Goal: Task Accomplishment & Management: Manage account settings

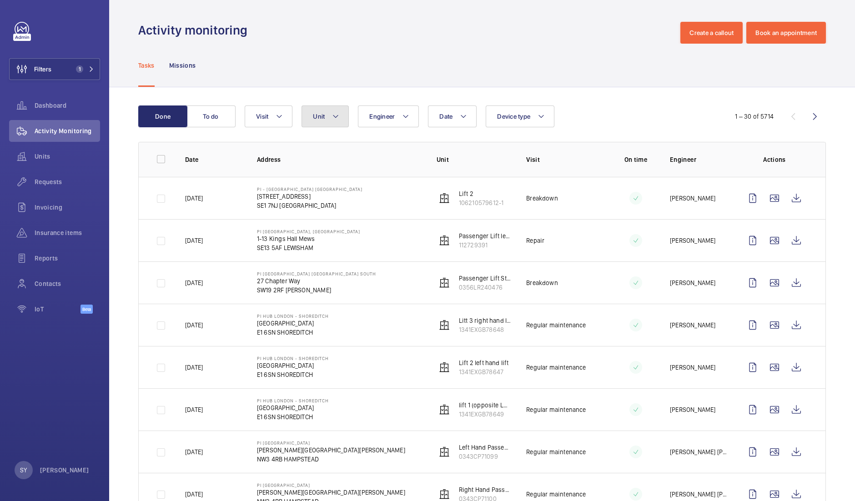
click at [313, 120] on button "Unit" at bounding box center [324, 116] width 47 height 22
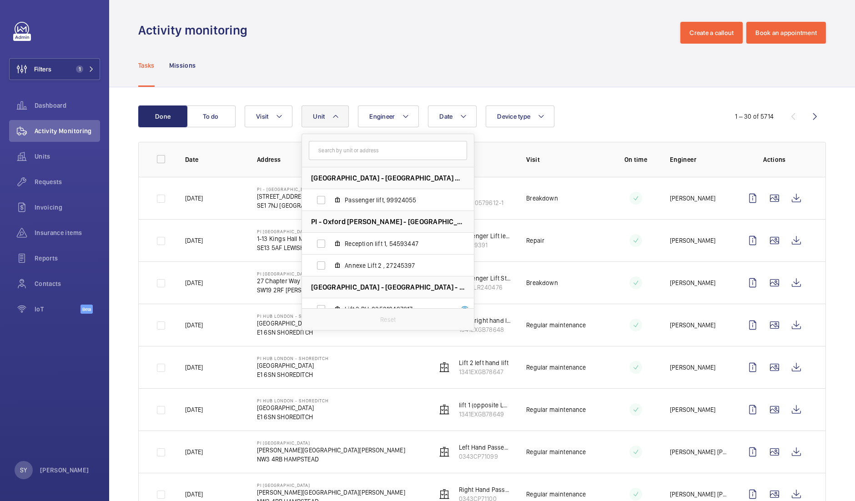
click at [346, 155] on input "text" at bounding box center [388, 150] width 158 height 19
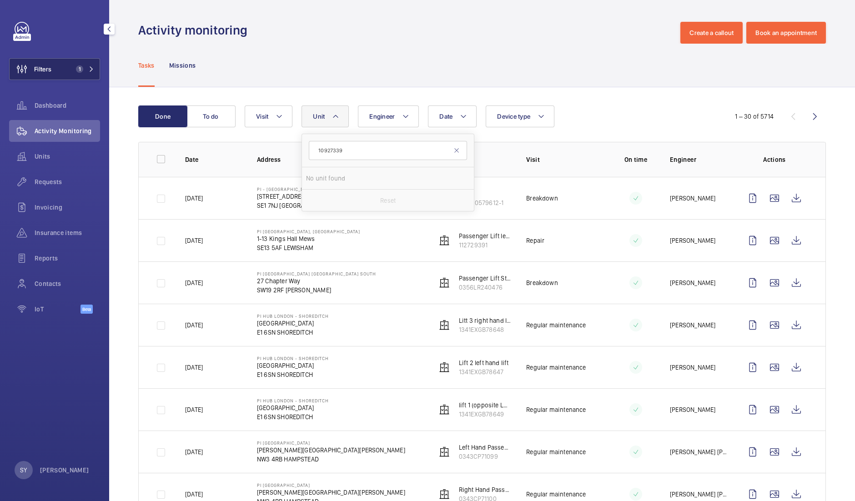
type input "10927339"
click at [85, 69] on span "1" at bounding box center [83, 68] width 22 height 7
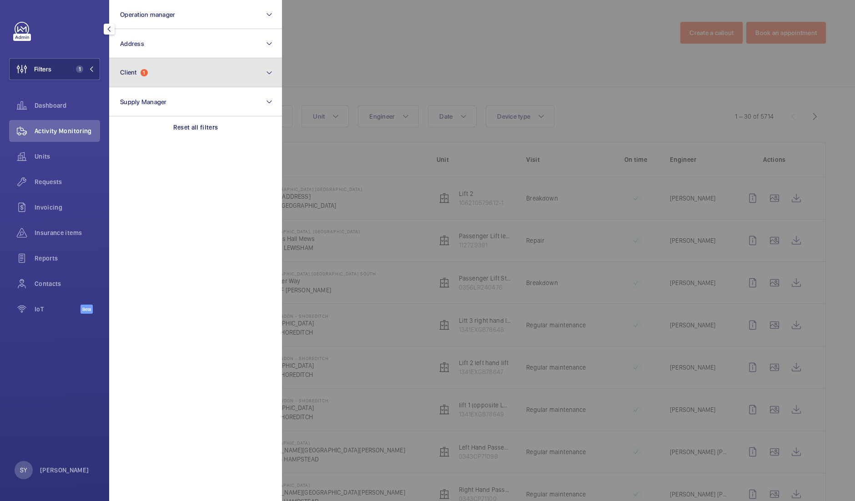
click at [170, 66] on button "Client 1" at bounding box center [195, 72] width 173 height 29
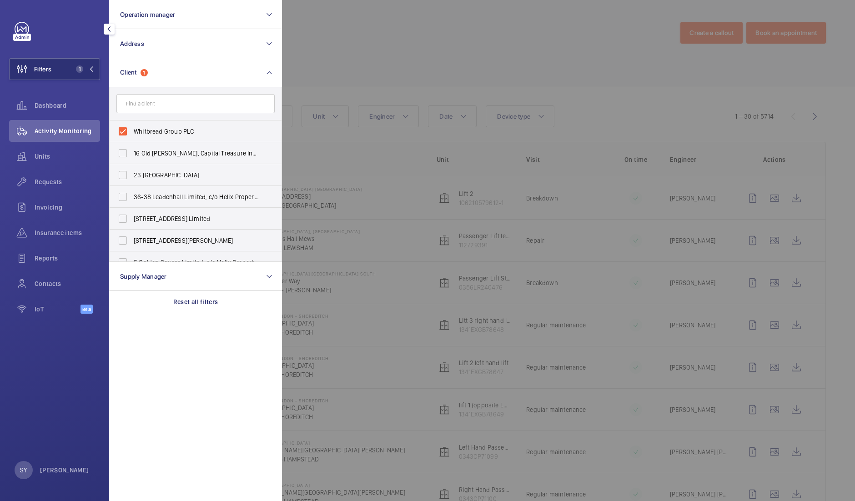
click at [163, 130] on span "Whitbread Group PLC" at bounding box center [196, 131] width 125 height 9
click at [132, 130] on input "Whitbread Group PLC" at bounding box center [123, 131] width 18 height 18
checkbox input "false"
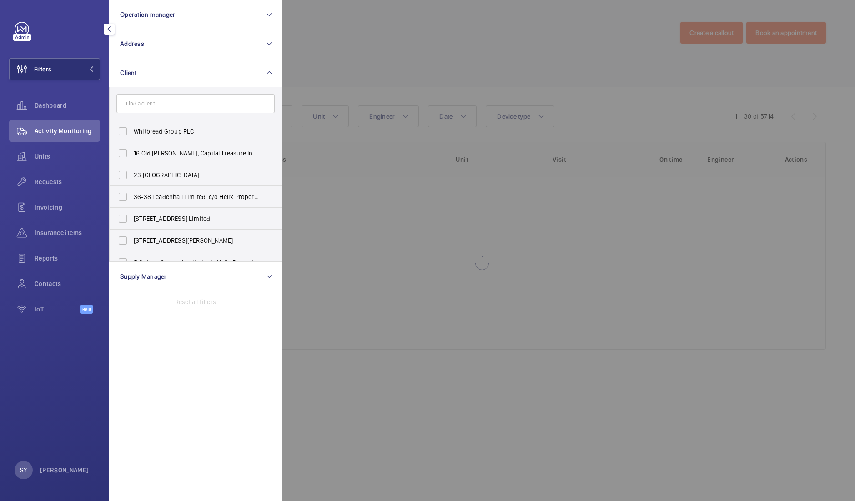
click at [357, 34] on div at bounding box center [709, 250] width 855 height 501
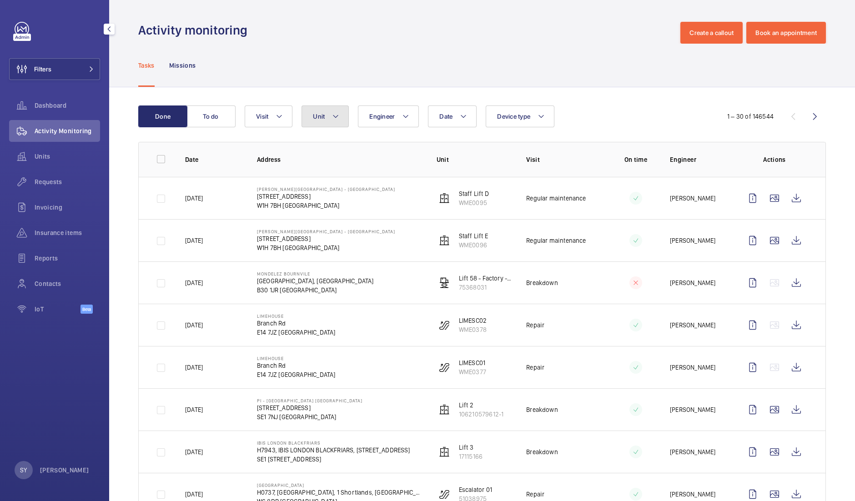
click at [328, 116] on button "Unit" at bounding box center [324, 116] width 47 height 22
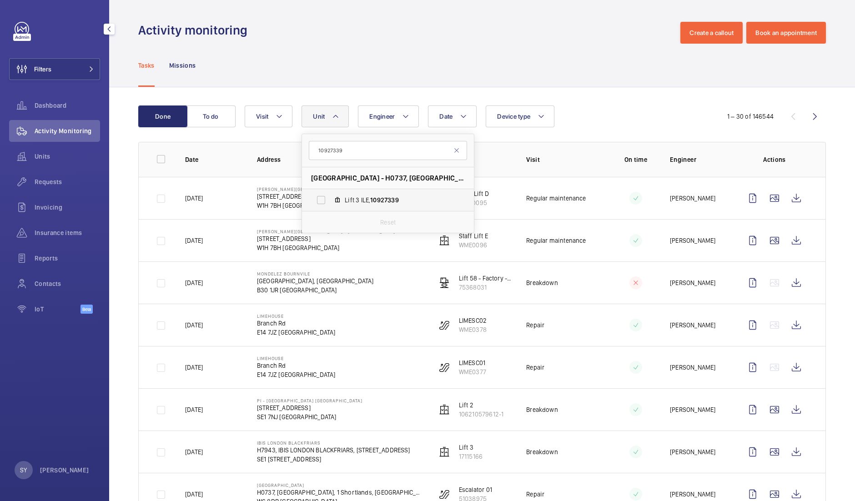
type input "10927339"
click at [384, 201] on span "10927339" at bounding box center [384, 199] width 28 height 7
click at [330, 201] on input "Lift 3 ILE, 10927339" at bounding box center [321, 200] width 18 height 18
checkbox input "true"
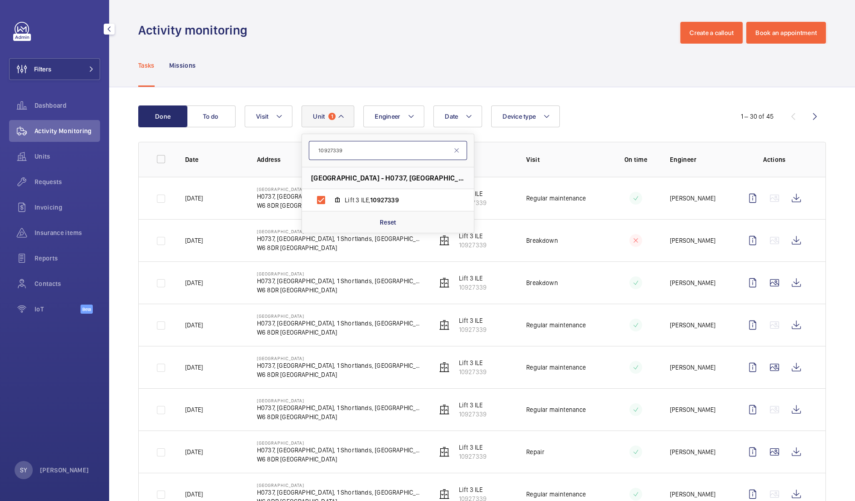
click at [391, 144] on input "10927339" at bounding box center [388, 150] width 158 height 19
paste input "2262980"
type input "12262980"
click at [407, 197] on span "12262980" at bounding box center [409, 199] width 29 height 7
click at [330, 197] on input "Lift 1 (Not in use) , 12262980" at bounding box center [321, 200] width 18 height 18
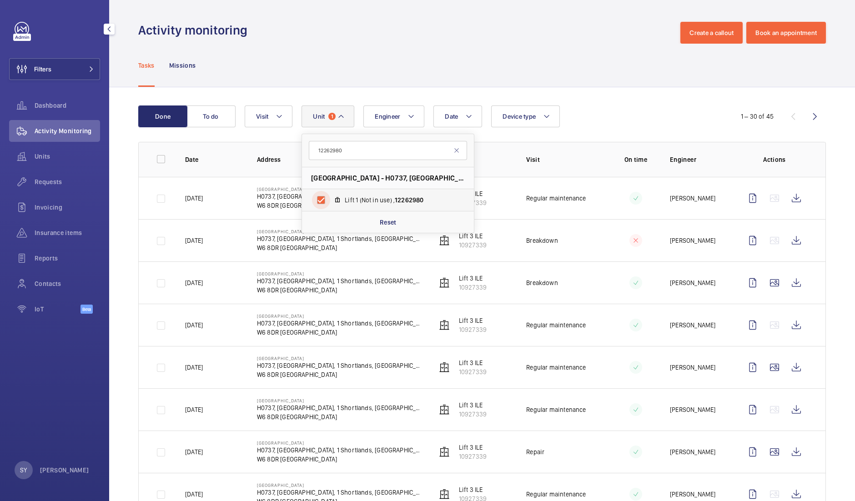
checkbox input "true"
click at [372, 151] on input "12262980" at bounding box center [388, 150] width 158 height 19
paste input "5541450"
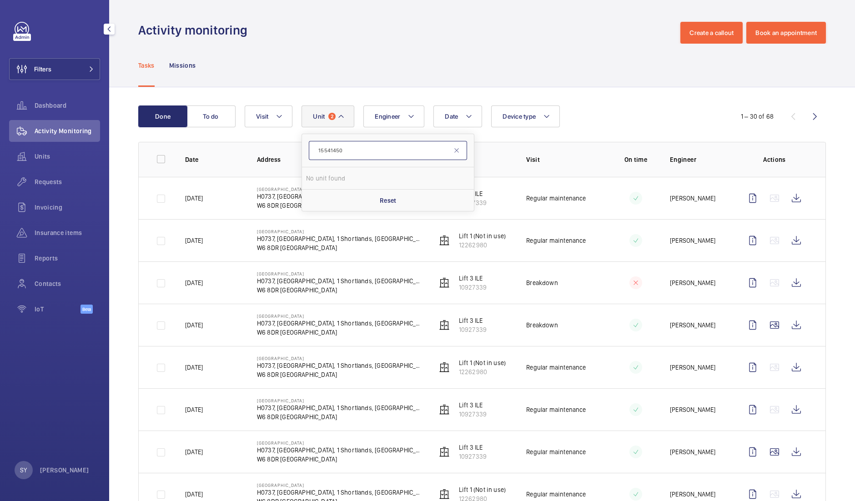
click at [372, 151] on input "15541450" at bounding box center [388, 150] width 158 height 19
type input "15541450"
click at [391, 200] on span "15541450" at bounding box center [384, 199] width 28 height 7
click at [330, 200] on input "Lift 9 ILE, 15541450" at bounding box center [321, 200] width 18 height 18
checkbox input "true"
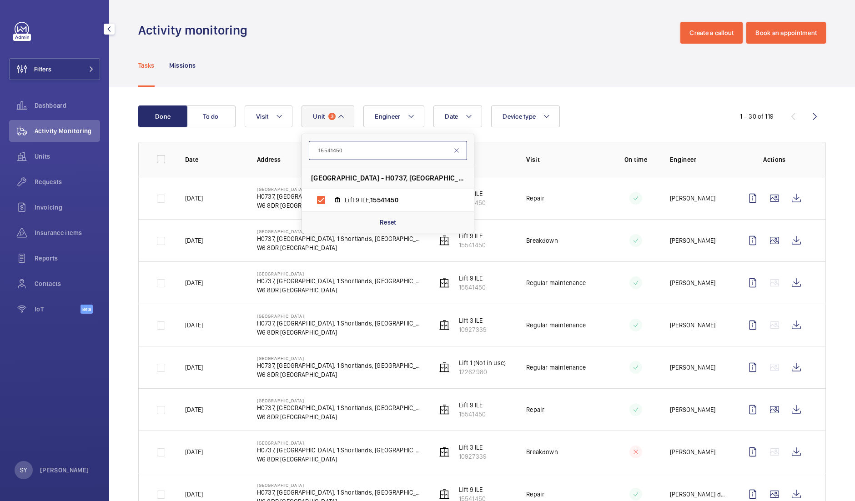
click at [372, 149] on input "15541450" at bounding box center [388, 150] width 158 height 19
paste input "20588168"
type input "20588168"
click at [392, 196] on span "20588168" at bounding box center [395, 199] width 29 height 7
click at [330, 196] on input "Escalator 04, 20588168" at bounding box center [321, 200] width 18 height 18
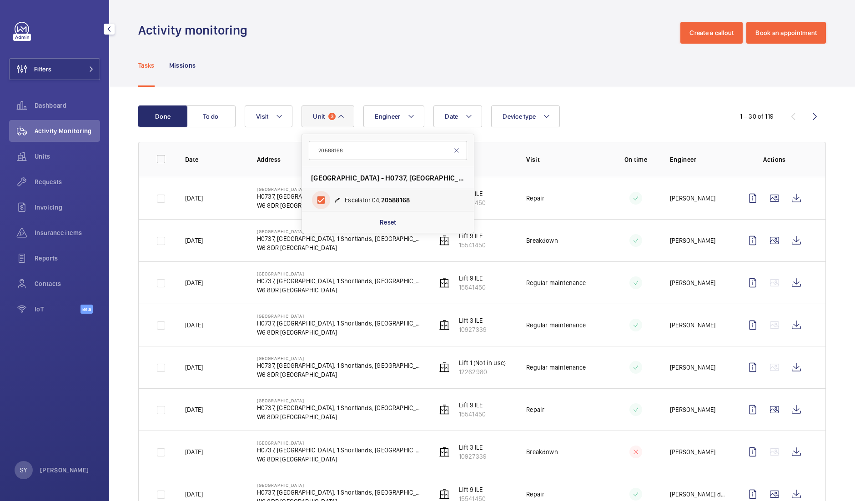
checkbox input "true"
click at [384, 150] on input "20588168" at bounding box center [388, 150] width 158 height 19
paste input "3565227"
type input "23565227"
click at [410, 203] on span "23565227" at bounding box center [424, 199] width 29 height 7
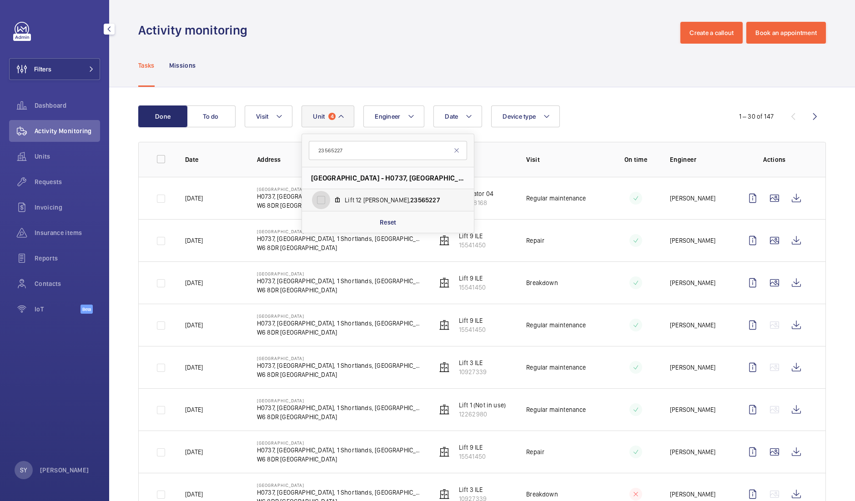
click at [330, 203] on input "Lift 12 [PERSON_NAME], 23565227" at bounding box center [321, 200] width 18 height 18
checkbox input "true"
click at [371, 147] on input "23565227" at bounding box center [388, 150] width 158 height 19
paste input "31736064"
type input "31736064"
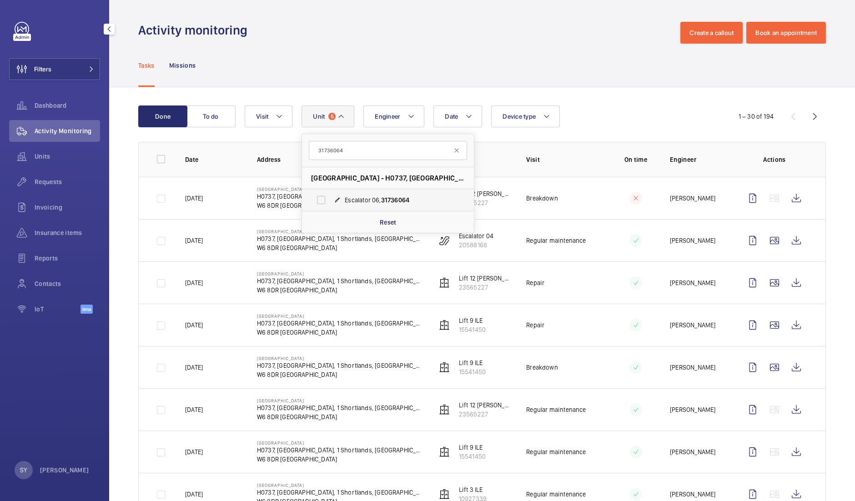
click at [390, 196] on span "Escalator 06, 31736064" at bounding box center [397, 200] width 105 height 9
click at [330, 195] on input "Escalator 06, 31736064" at bounding box center [321, 200] width 18 height 18
checkbox input "true"
click at [375, 146] on input "31736064" at bounding box center [388, 150] width 158 height 19
paste input "2377191"
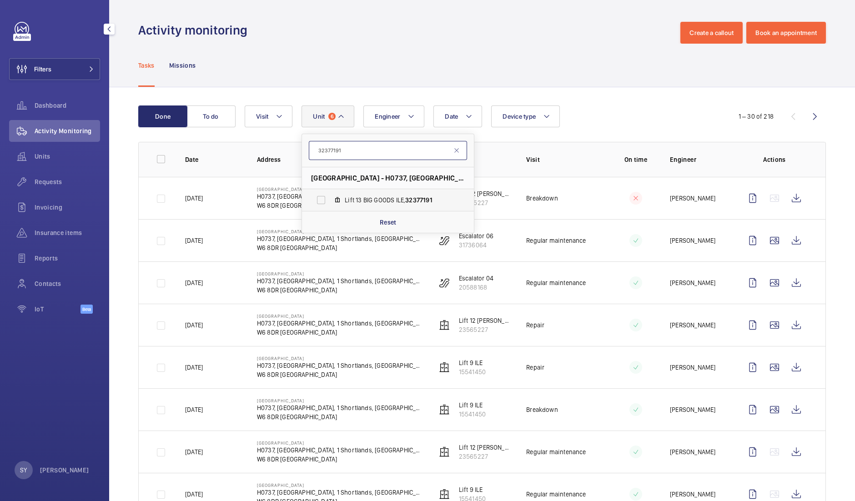
type input "32377191"
click at [390, 193] on label "Lift 13 BIG GOODS ILE, 32377191" at bounding box center [380, 200] width 157 height 22
click at [330, 193] on input "Lift 13 BIG GOODS ILE, 32377191" at bounding box center [321, 200] width 18 height 18
checkbox input "true"
click at [389, 146] on input "32377191" at bounding box center [388, 150] width 158 height 19
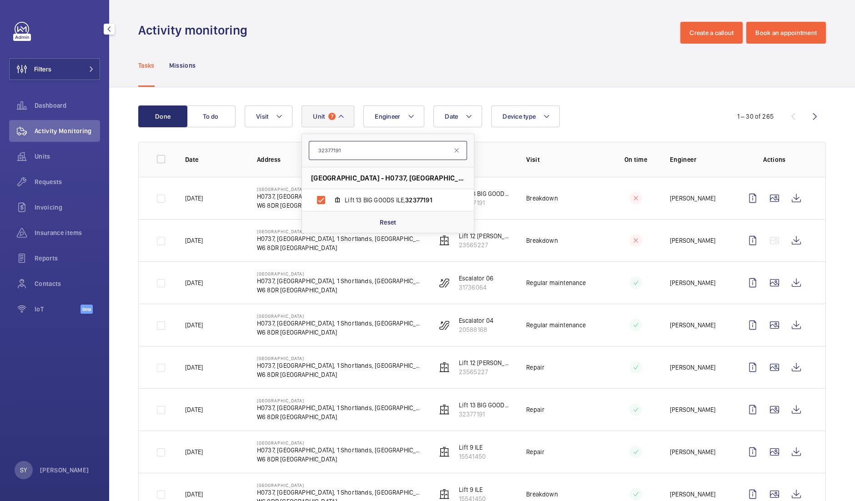
paste input "7427859"
type input "37427859"
click at [389, 196] on span "37427859" at bounding box center [384, 199] width 28 height 7
click at [330, 196] on input "Lift 7 ILE, 37427859" at bounding box center [321, 200] width 18 height 18
checkbox input "true"
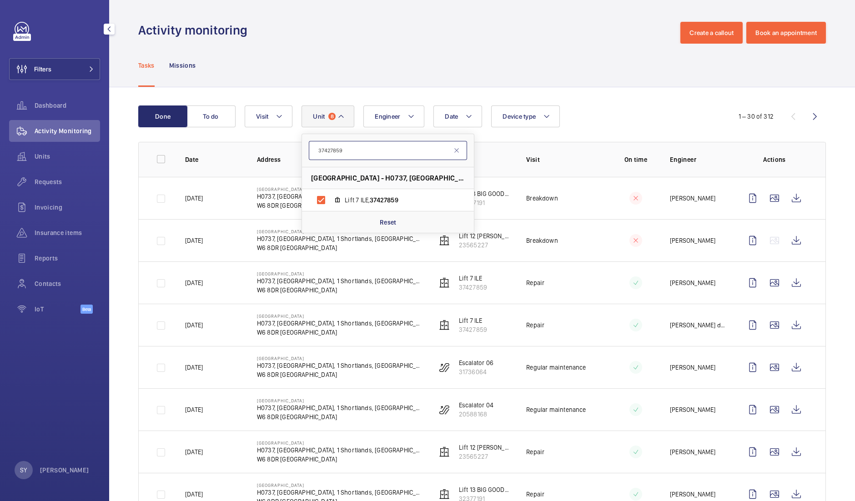
click at [384, 151] on input "37427859" at bounding box center [388, 150] width 158 height 19
paste input "49669639"
type input "49669639"
click at [393, 194] on label "Lift 8 ILE, 49669639" at bounding box center [380, 200] width 157 height 22
click at [330, 194] on input "Lift 8 ILE, 49669639" at bounding box center [321, 200] width 18 height 18
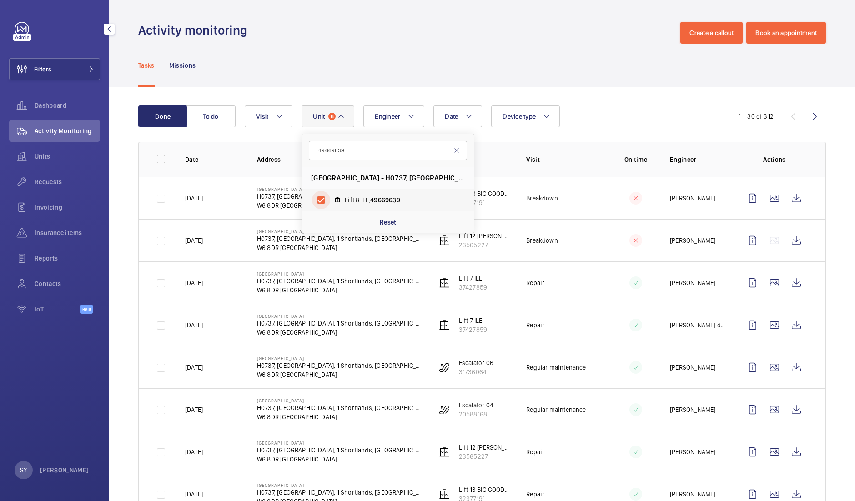
checkbox input "true"
click at [377, 152] on input "49669639" at bounding box center [388, 150] width 158 height 19
paste input "51038975"
type input "51038975"
click at [371, 191] on label "Escalator 01, 51038975" at bounding box center [380, 200] width 157 height 22
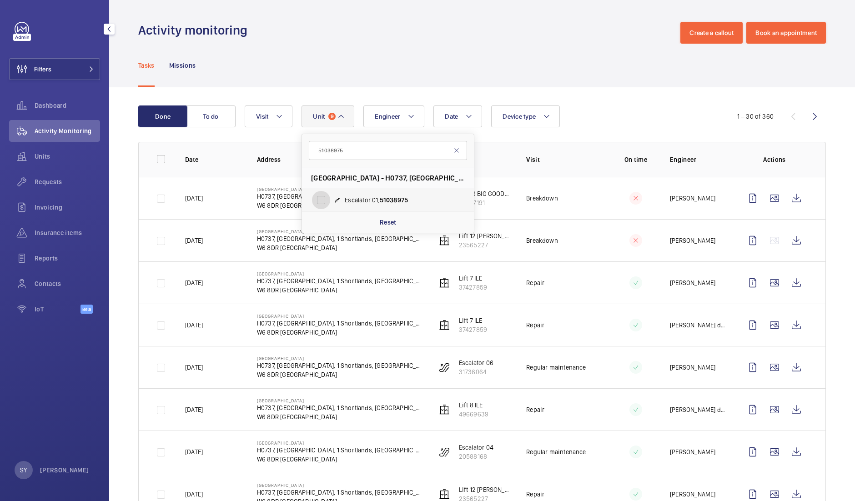
click at [330, 191] on input "Escalator 01, 51038975" at bounding box center [321, 200] width 18 height 18
checkbox input "true"
click at [367, 156] on input "51038975" at bounding box center [388, 150] width 158 height 19
paste input "6067878"
type input "56067878"
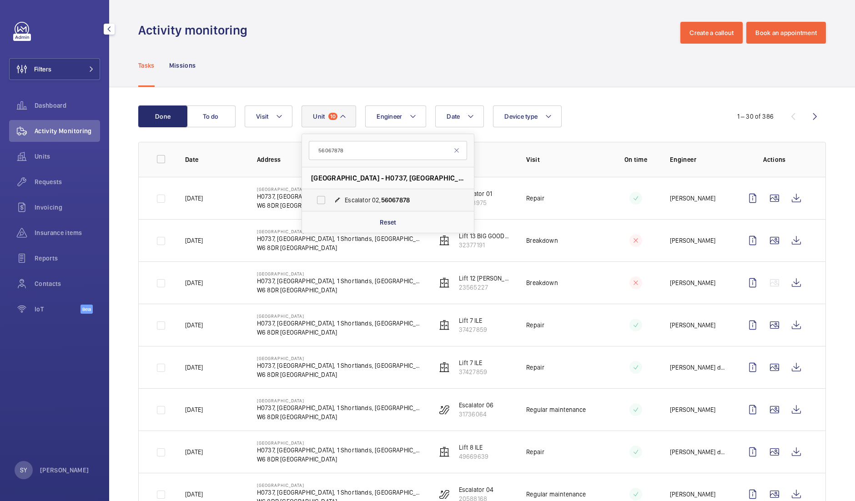
click at [386, 196] on span "Escalator 02, 56067878" at bounding box center [397, 200] width 105 height 9
click at [330, 196] on input "Escalator 02, 56067878" at bounding box center [321, 200] width 18 height 18
checkbox input "true"
click at [358, 143] on input "56067878" at bounding box center [388, 150] width 158 height 19
paste input "8869205"
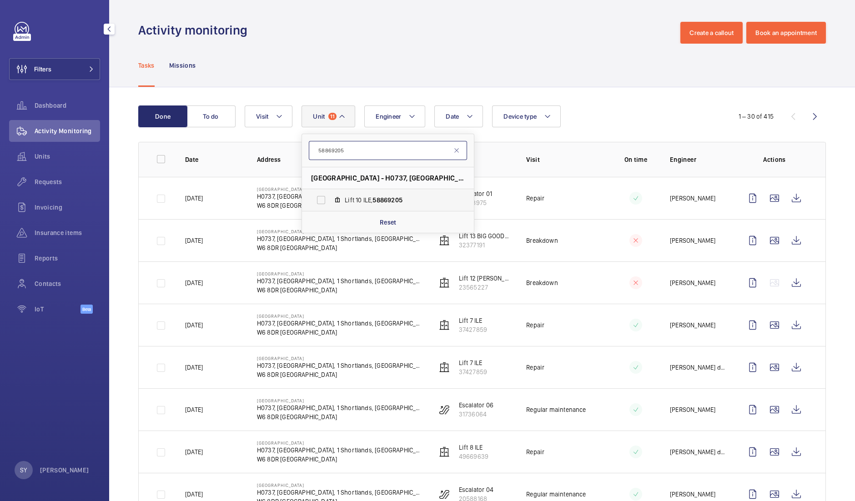
type input "58869205"
click at [385, 196] on span "58869205" at bounding box center [387, 199] width 30 height 7
click at [330, 196] on input "Lift 10 ILE, 58869205" at bounding box center [321, 200] width 18 height 18
checkbox input "true"
click at [368, 146] on input "58869205" at bounding box center [388, 150] width 158 height 19
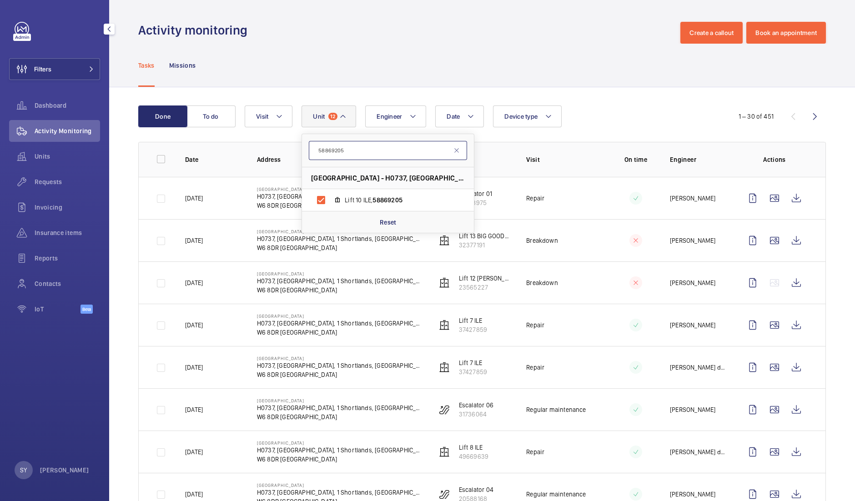
paste input "9620708"
type input "59620708"
click at [379, 191] on label "Escalator 03, 59620708" at bounding box center [380, 200] width 157 height 22
click at [330, 191] on input "Escalator 03, 59620708" at bounding box center [321, 200] width 18 height 18
checkbox input "true"
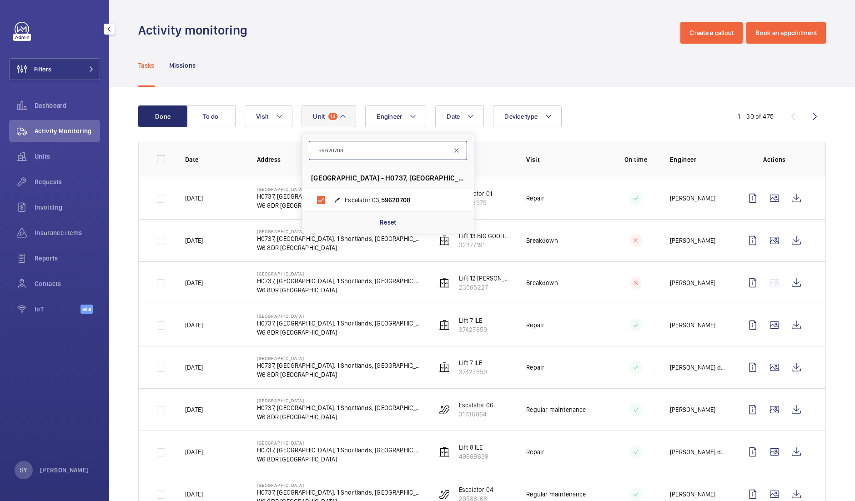
click at [355, 147] on input "59620708" at bounding box center [388, 150] width 158 height 19
paste input "61513"
type input "59661513"
click at [371, 194] on label "Lift 5 ILE, 59661513" at bounding box center [380, 200] width 157 height 22
click at [330, 194] on input "Lift 5 ILE, 59661513" at bounding box center [321, 200] width 18 height 18
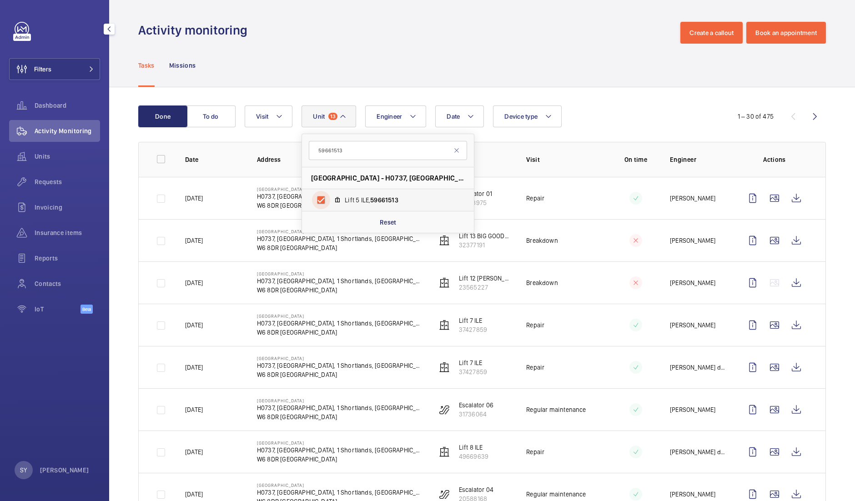
checkbox input "true"
click at [357, 150] on input "59661513" at bounding box center [388, 150] width 158 height 19
paste input "66530205"
type input "66530205"
click at [375, 201] on span "Lift 15 KOLMGN, 66530205" at bounding box center [397, 200] width 105 height 9
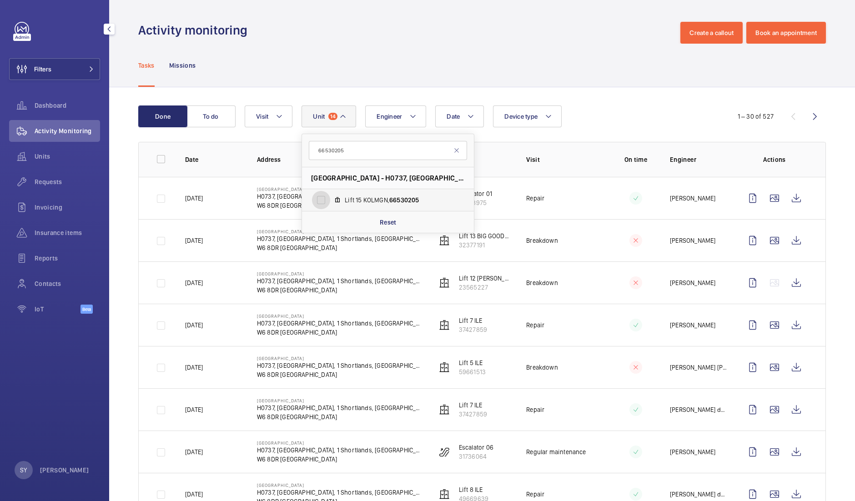
click at [330, 201] on input "Lift 15 KOLMGN, 66530205" at bounding box center [321, 200] width 18 height 18
checkbox input "true"
click at [368, 155] on input "66530205" at bounding box center [388, 150] width 158 height 19
paste input "674853"
type input "66674853"
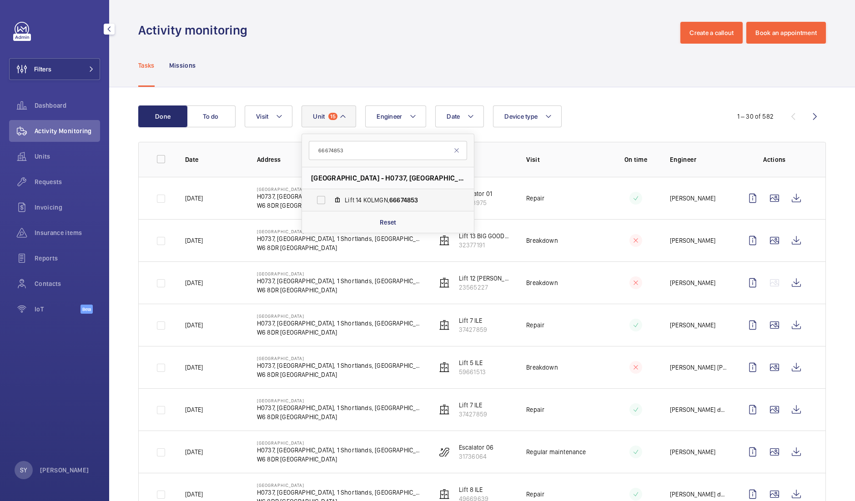
click at [370, 195] on label "Lift 14 KOLMGN, 66674853" at bounding box center [380, 200] width 157 height 22
click at [330, 195] on input "Lift 14 KOLMGN, 66674853" at bounding box center [321, 200] width 18 height 18
checkbox input "true"
click at [375, 146] on input "66674853" at bounding box center [388, 150] width 158 height 19
paste input "908588"
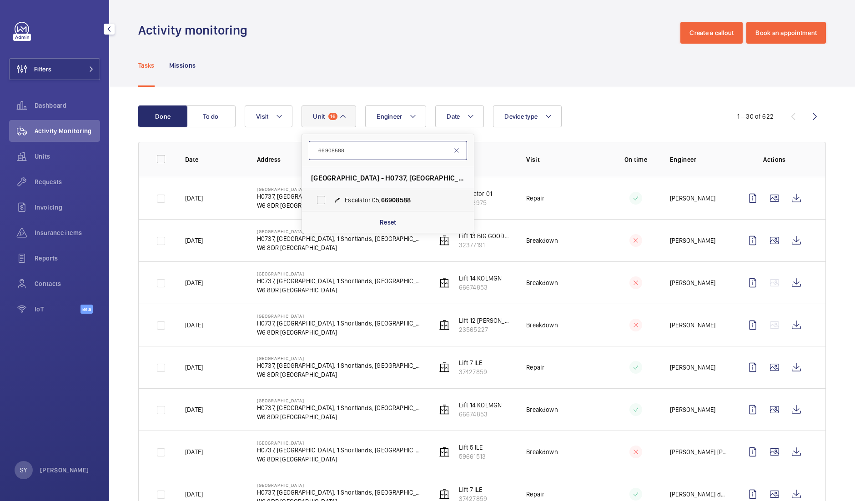
type input "66908588"
click at [373, 203] on span "Escalator 05, 66908588" at bounding box center [397, 200] width 105 height 9
click at [330, 203] on input "Escalator 05, 66908588" at bounding box center [321, 200] width 18 height 18
checkbox input "true"
click at [376, 149] on input "66908588" at bounding box center [388, 150] width 158 height 19
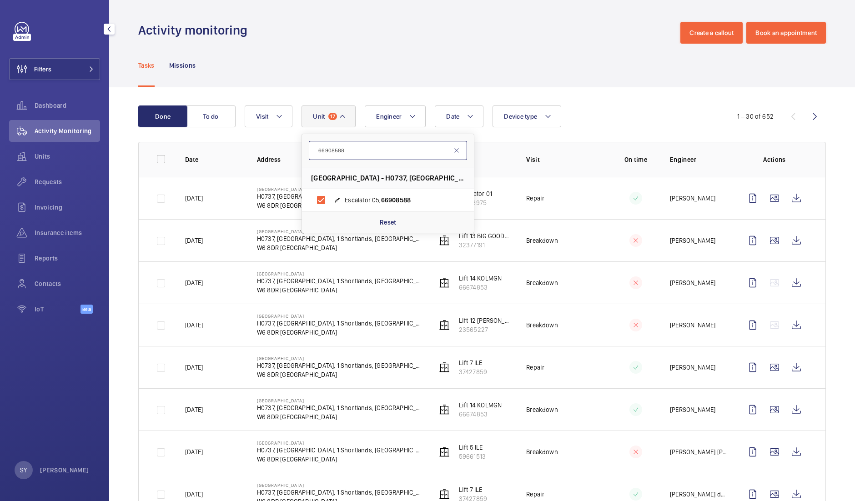
paste input "7217205"
type input "67217205"
click at [380, 190] on label "Lift 6 ILE , 67217205" at bounding box center [380, 200] width 157 height 22
click at [330, 191] on input "Lift 6 ILE , 67217205" at bounding box center [321, 200] width 18 height 18
checkbox input "true"
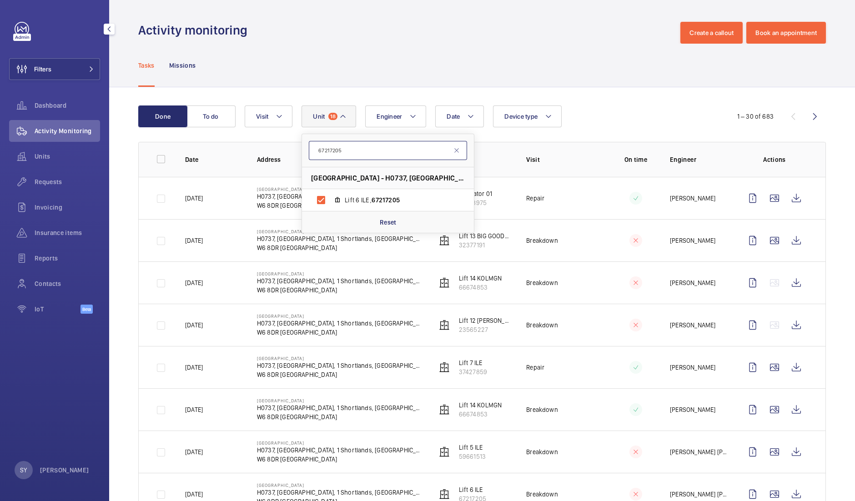
click at [360, 153] on input "67217205" at bounding box center [388, 150] width 158 height 19
paste input "82971397"
type input "82971397"
click at [371, 195] on label "Lift 2 ILE, 82971397" at bounding box center [380, 200] width 157 height 22
click at [330, 195] on input "Lift 2 ILE, 82971397" at bounding box center [321, 200] width 18 height 18
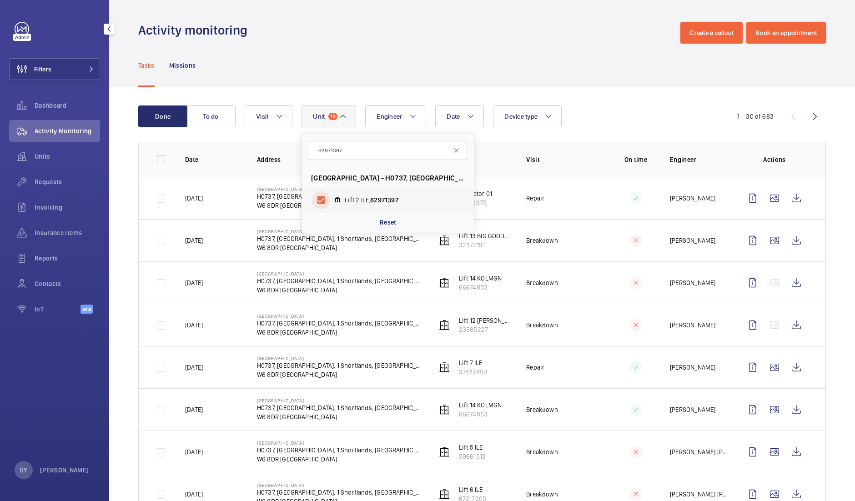
checkbox input "true"
click at [374, 158] on input "82971397" at bounding box center [388, 150] width 158 height 19
paste input "7917443"
type input "87917443"
click at [381, 191] on label "Lift 4 ILE, 87917443" at bounding box center [380, 200] width 157 height 22
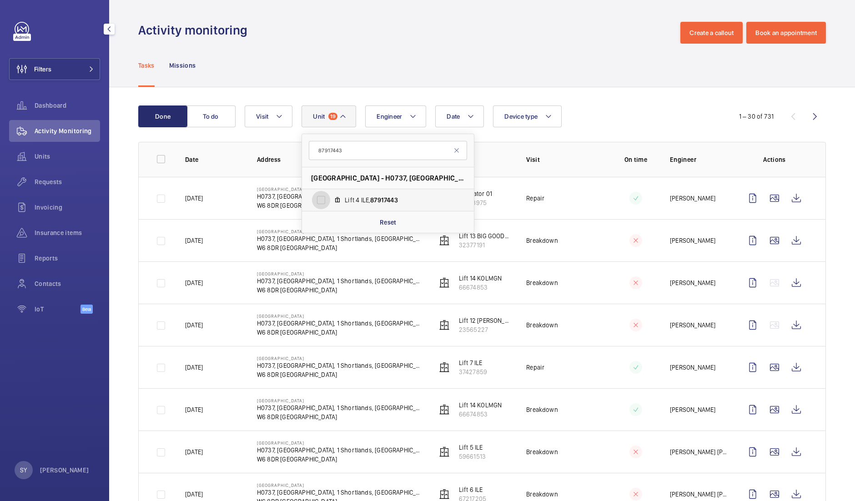
click at [330, 191] on input "Lift 4 ILE, 87917443" at bounding box center [321, 200] width 18 height 18
checkbox input "true"
click at [362, 145] on input "87917443" at bounding box center [388, 150] width 158 height 19
paste input "98008566"
type input "98008566"
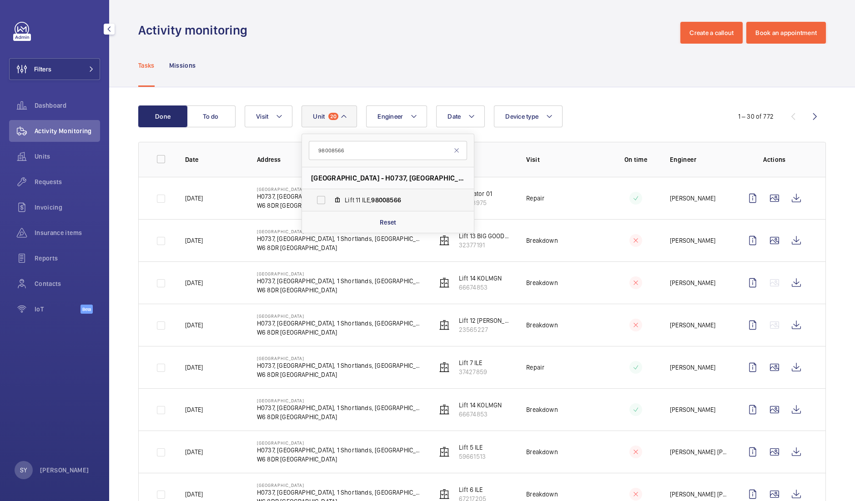
click at [391, 200] on span "98008566" at bounding box center [386, 199] width 30 height 7
click at [330, 200] on input "Lift 11 ILE, 98008566" at bounding box center [321, 200] width 18 height 18
checkbox input "true"
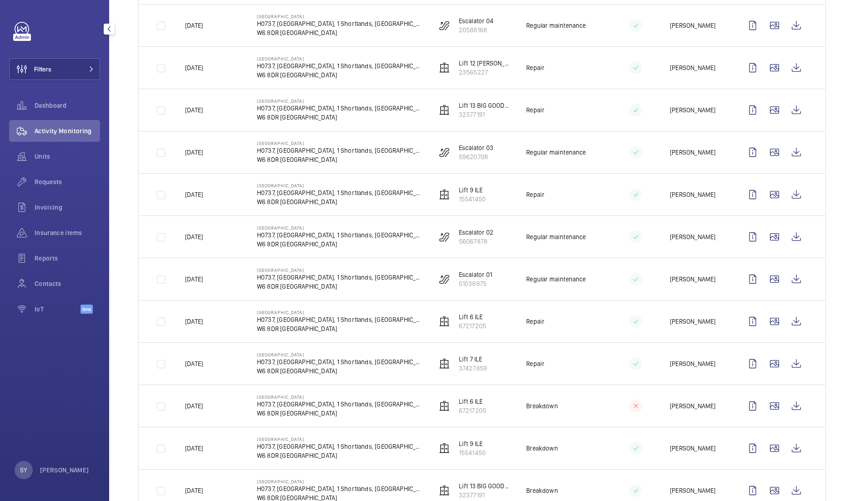
scroll to position [680, 0]
click at [785, 283] on wm-front-icon-button at bounding box center [796, 280] width 22 height 22
click at [789, 236] on wm-front-icon-button at bounding box center [796, 237] width 22 height 22
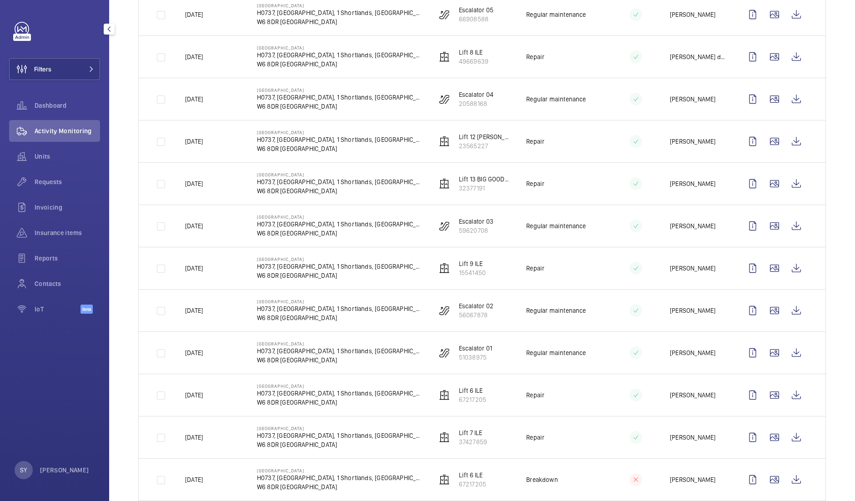
scroll to position [603, 0]
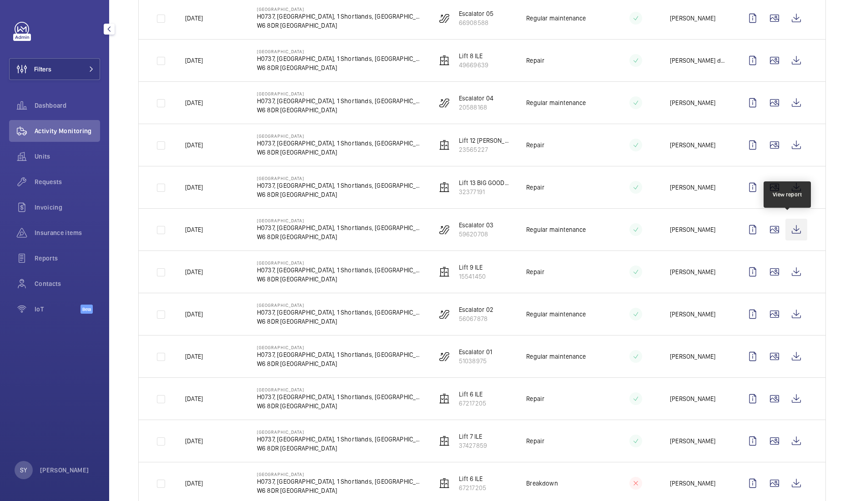
click at [791, 227] on wm-front-icon-button at bounding box center [796, 230] width 22 height 22
click at [786, 105] on wm-front-icon-button at bounding box center [796, 103] width 22 height 22
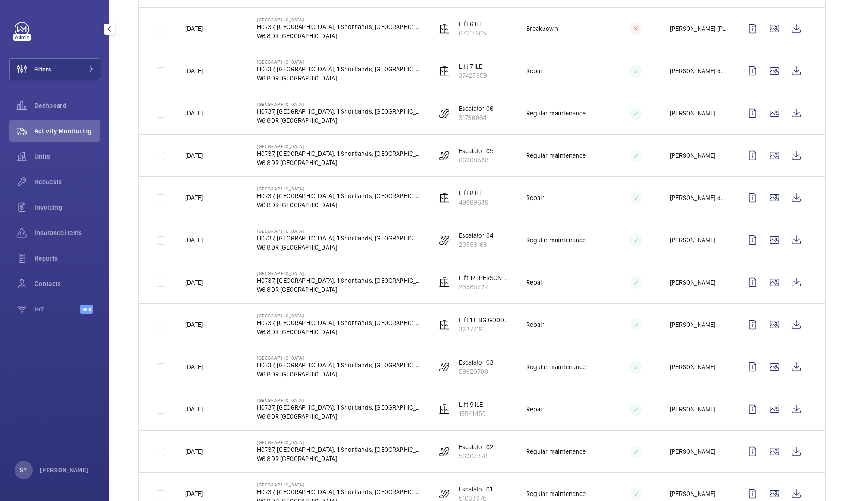
scroll to position [466, 0]
click at [793, 156] on wm-front-icon-button at bounding box center [796, 156] width 22 height 22
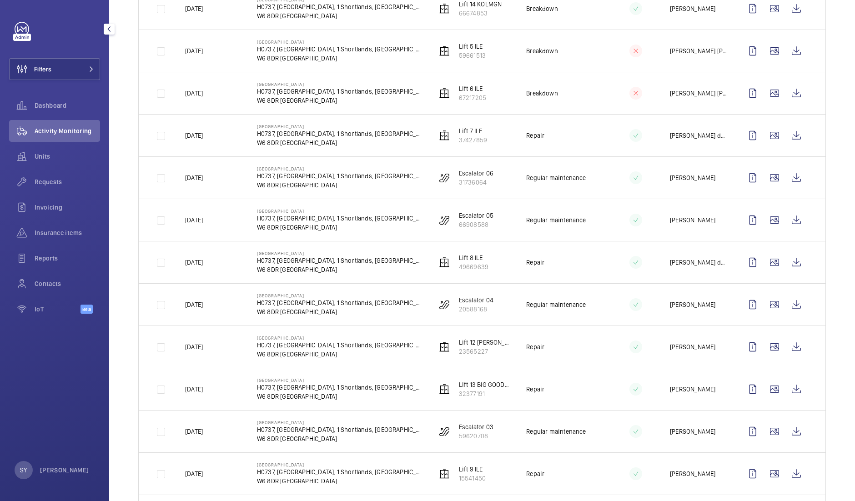
scroll to position [401, 0]
click at [788, 171] on wm-front-icon-button at bounding box center [796, 178] width 22 height 22
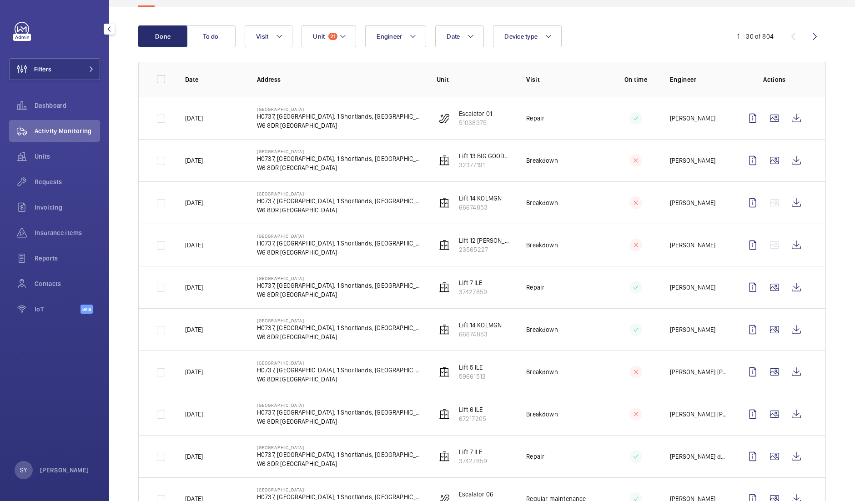
scroll to position [64, 0]
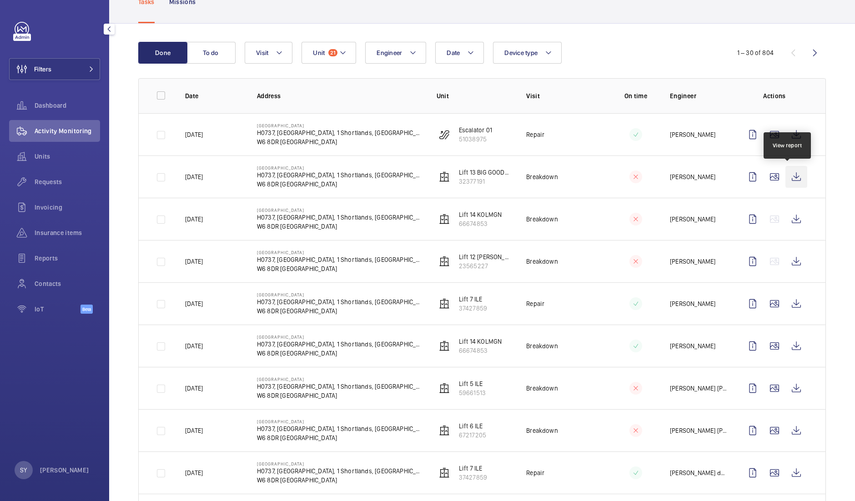
click at [785, 176] on wm-front-icon-button at bounding box center [796, 177] width 22 height 22
click at [791, 215] on wm-front-icon-button at bounding box center [796, 219] width 22 height 22
click at [789, 261] on wm-front-icon-button at bounding box center [796, 262] width 22 height 22
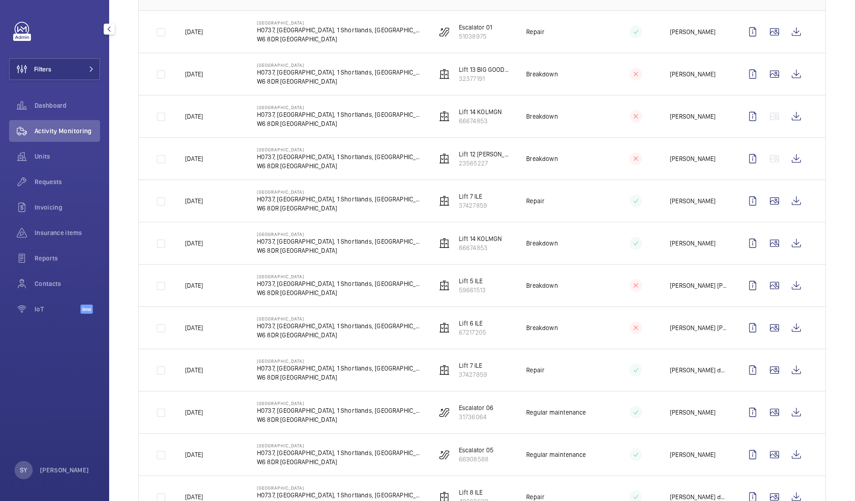
scroll to position [179, 0]
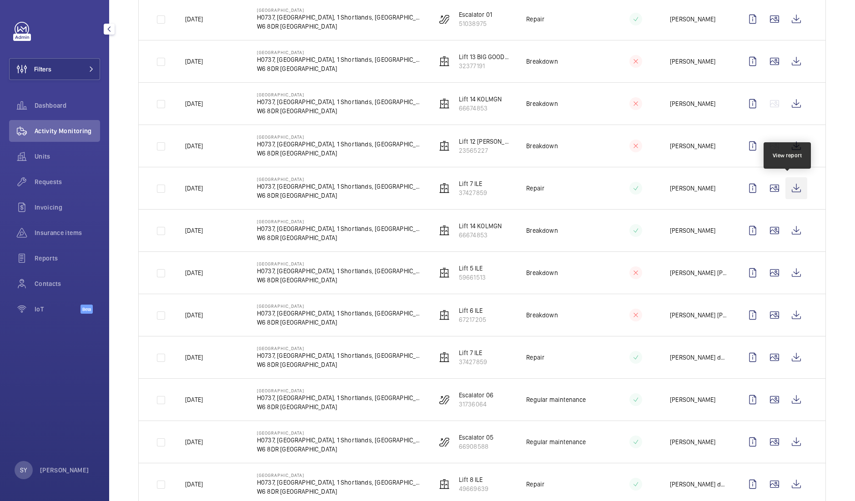
click at [788, 184] on wm-front-icon-button at bounding box center [796, 188] width 22 height 22
